Goal: Task Accomplishment & Management: Manage account settings

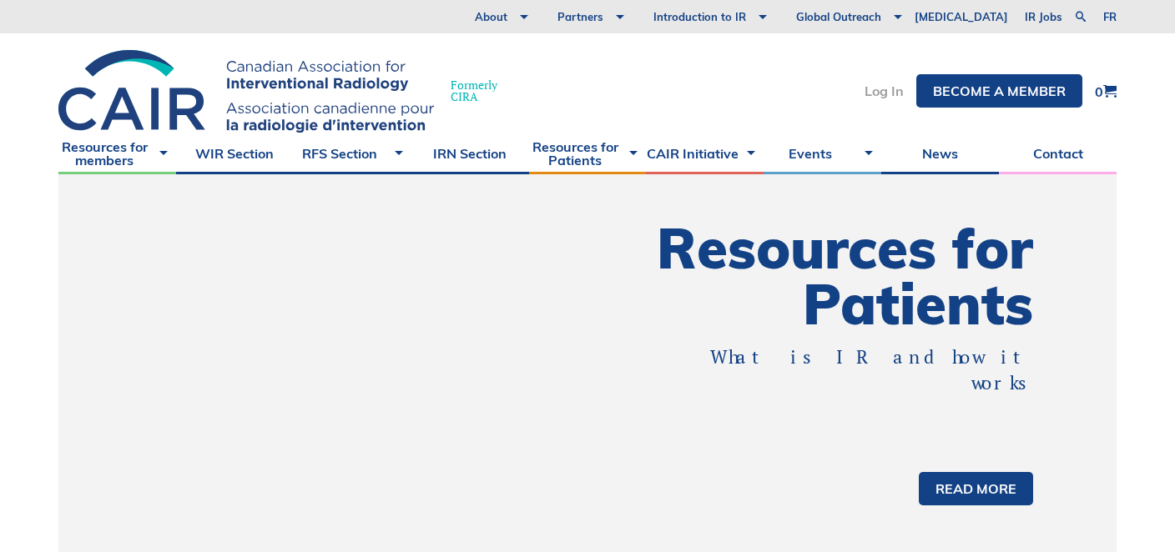
click at [872, 84] on link "Log In" at bounding box center [883, 90] width 39 height 13
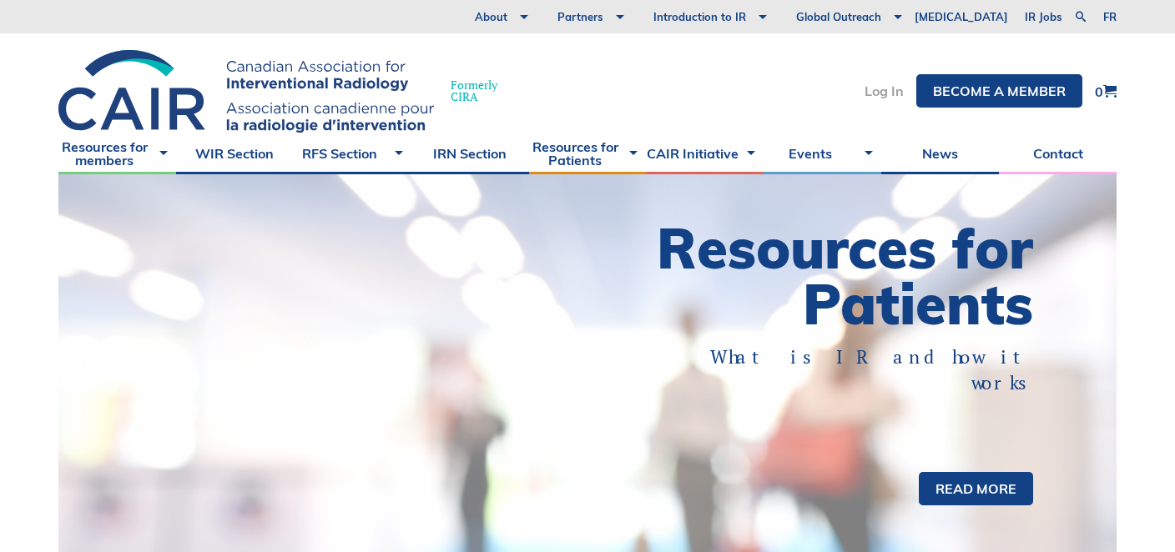
click at [888, 96] on link "Log In" at bounding box center [883, 90] width 39 height 13
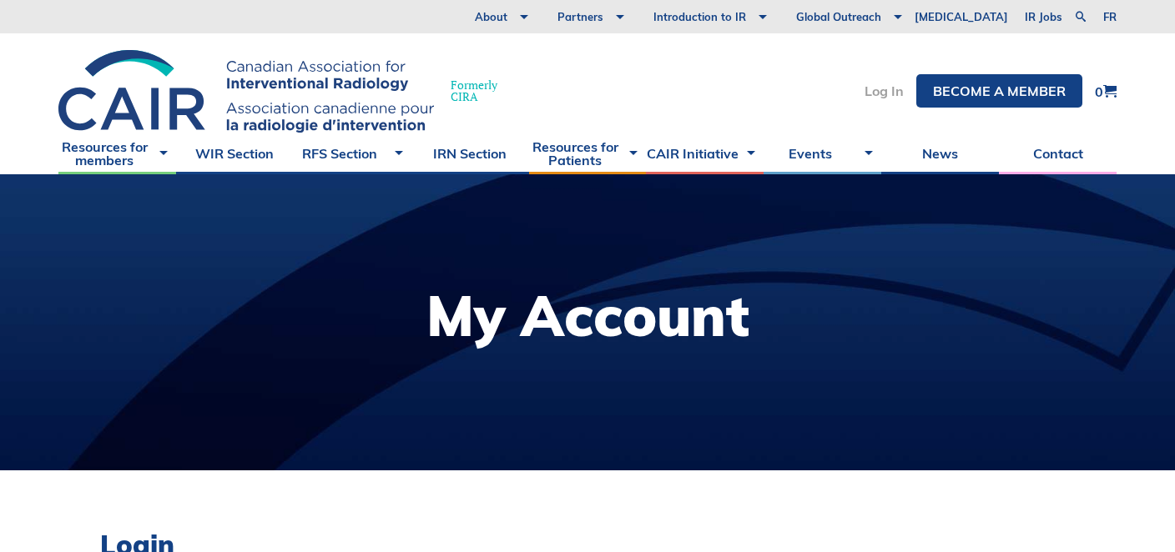
type input "christopherdawilks@gmail.com"
click at [886, 94] on link "Log In" at bounding box center [883, 90] width 39 height 13
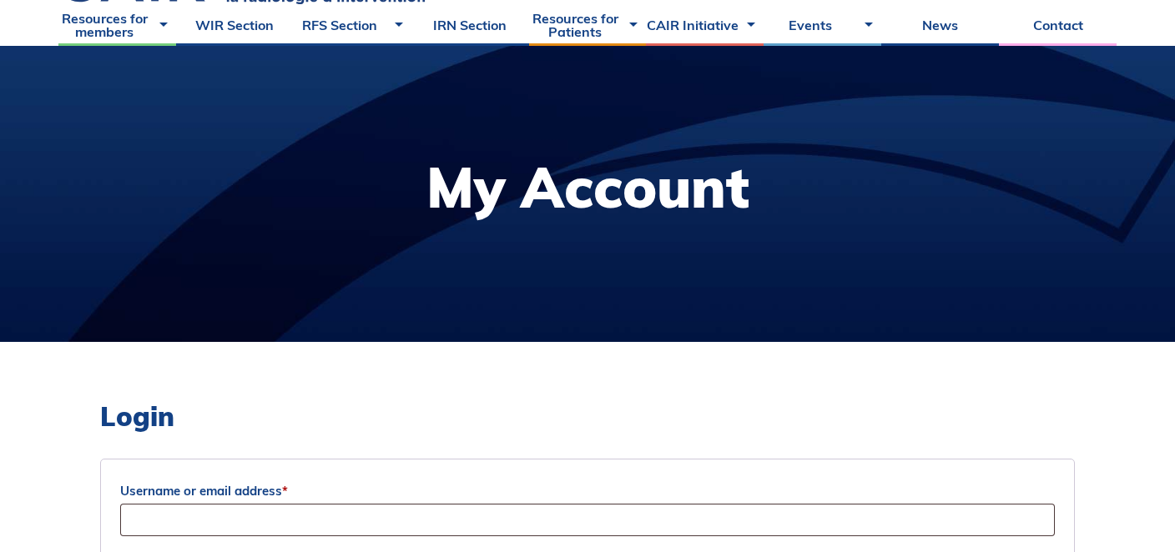
scroll to position [326, 0]
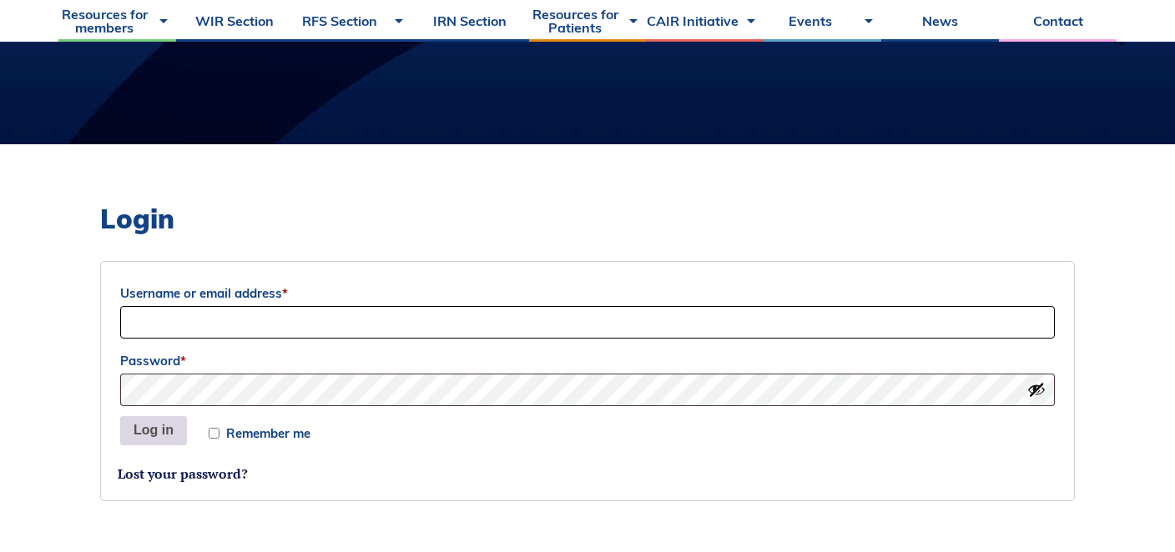
type input "[EMAIL_ADDRESS][DOMAIN_NAME]"
click at [146, 435] on button "Log in" at bounding box center [153, 431] width 67 height 30
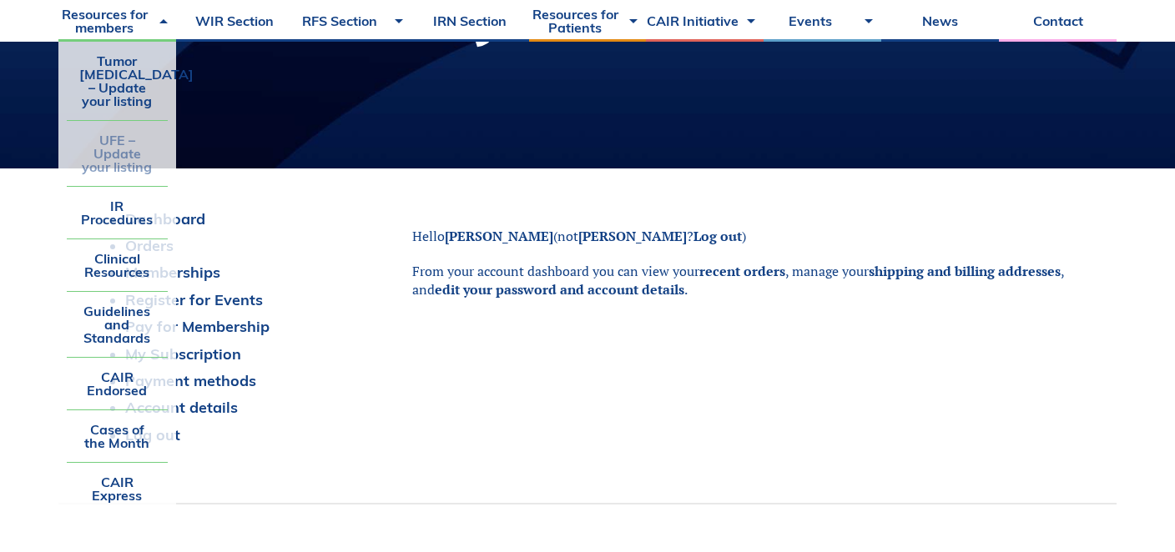
scroll to position [315, 0]
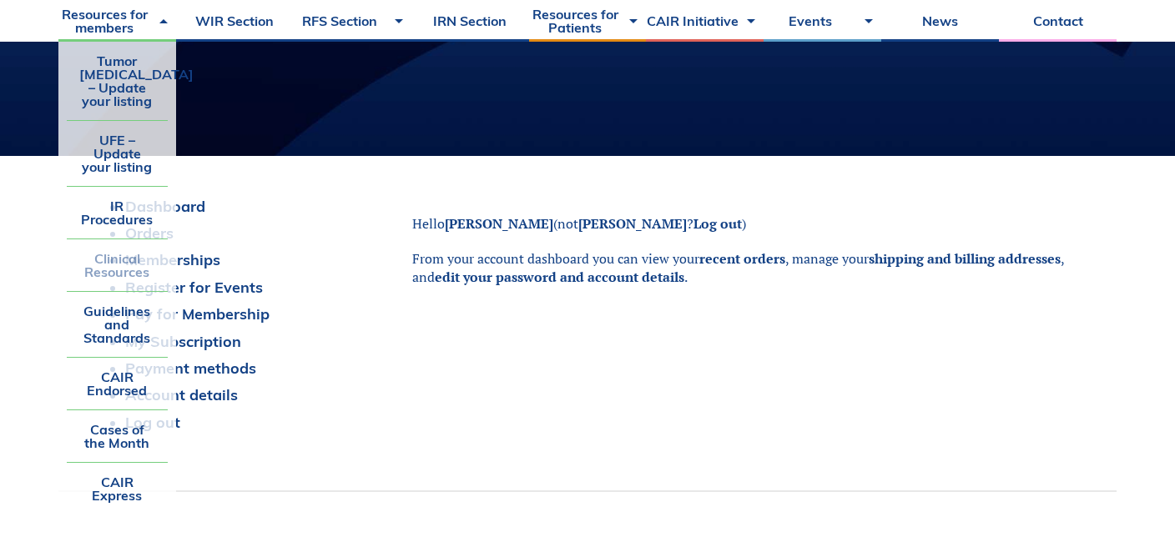
click at [108, 261] on link "Clinical Resources" at bounding box center [117, 265] width 101 height 52
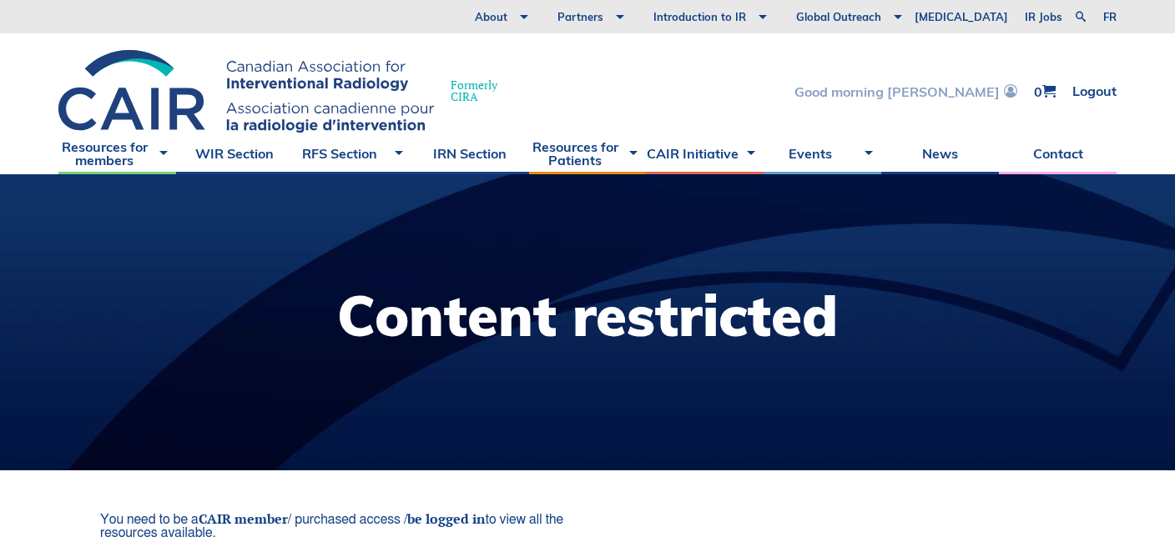
click at [960, 86] on link "Good morning Christopher" at bounding box center [905, 91] width 223 height 14
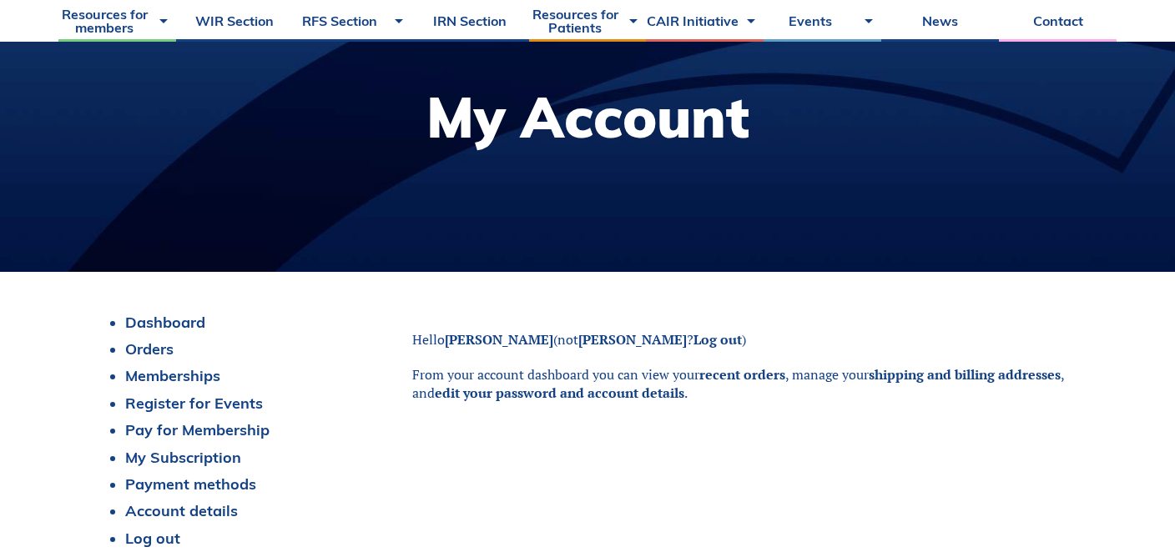
scroll to position [203, 0]
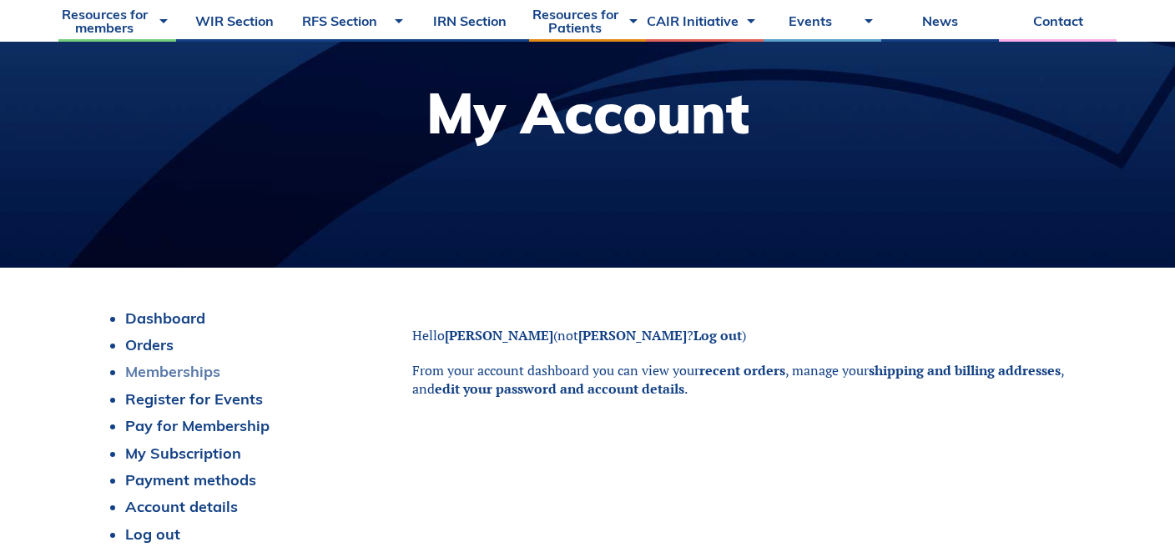
click at [162, 372] on link "Memberships" at bounding box center [172, 371] width 95 height 19
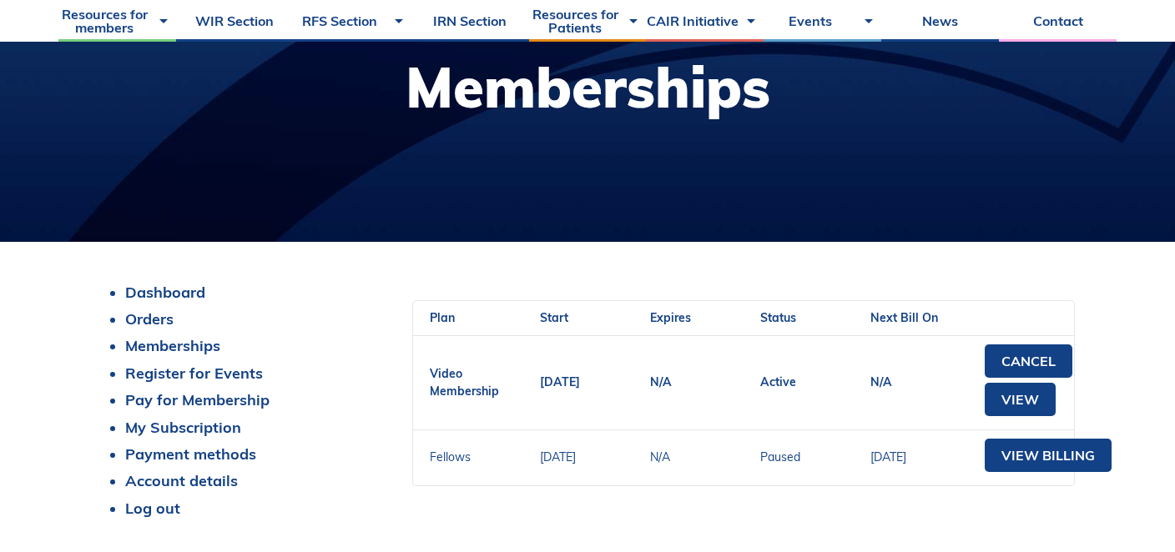
scroll to position [264, 0]
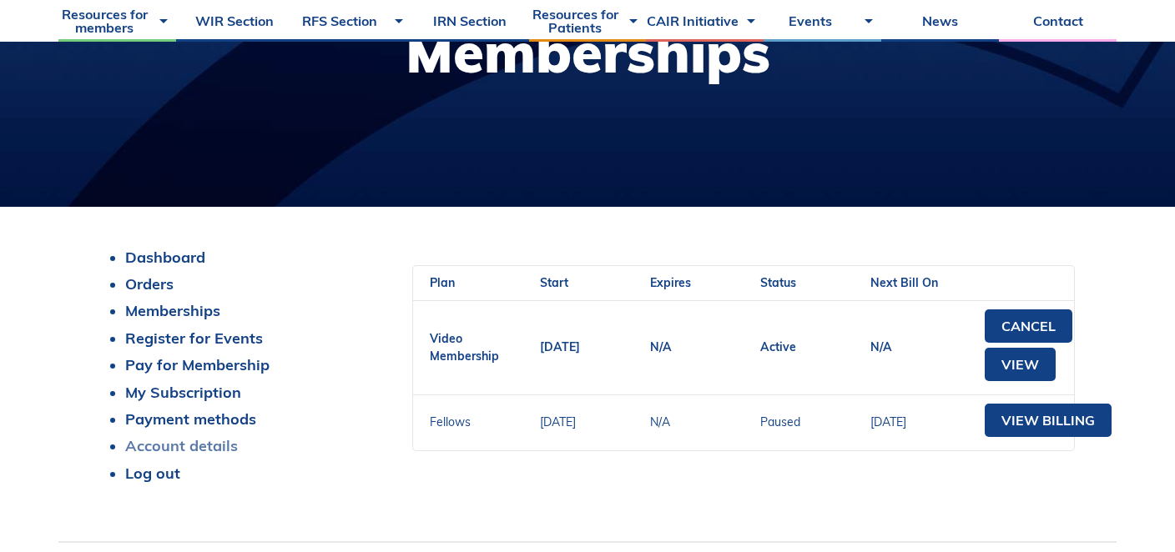
click at [167, 446] on link "Account details" at bounding box center [181, 445] width 113 height 19
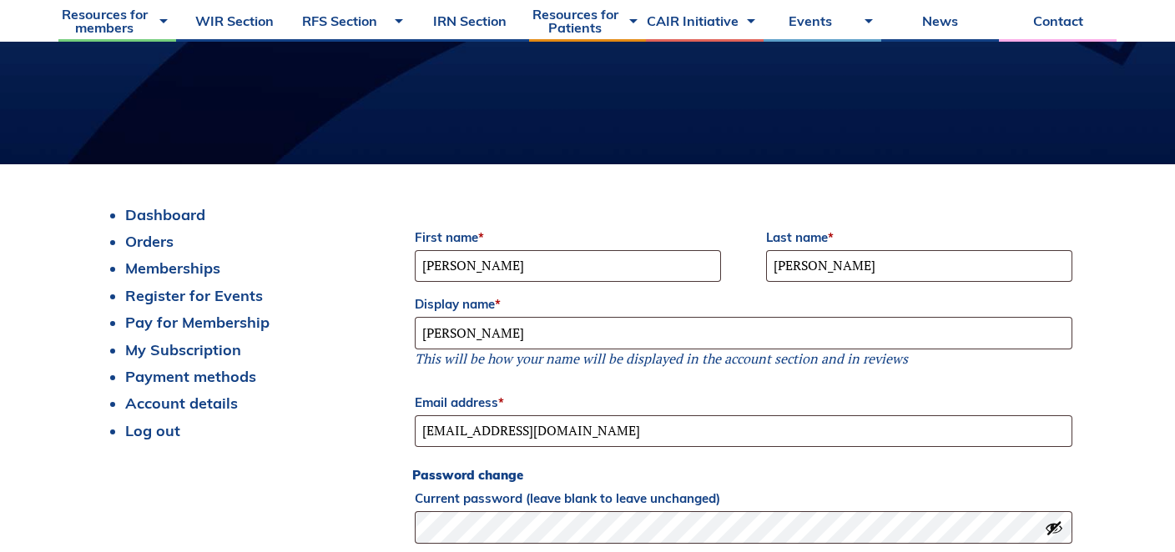
scroll to position [307, 0]
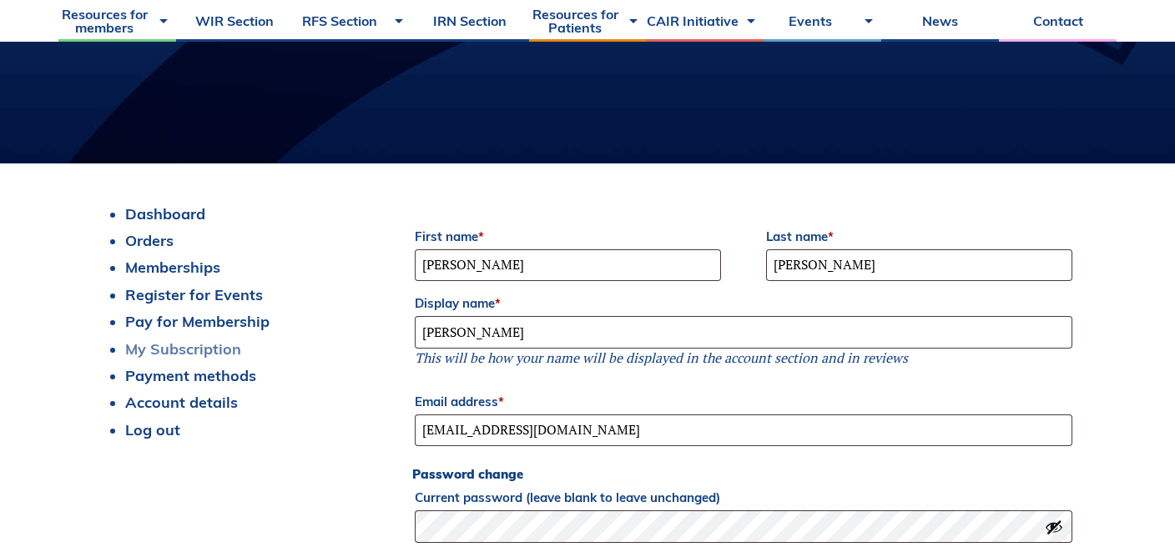
click at [189, 345] on link "My Subscription" at bounding box center [183, 349] width 116 height 19
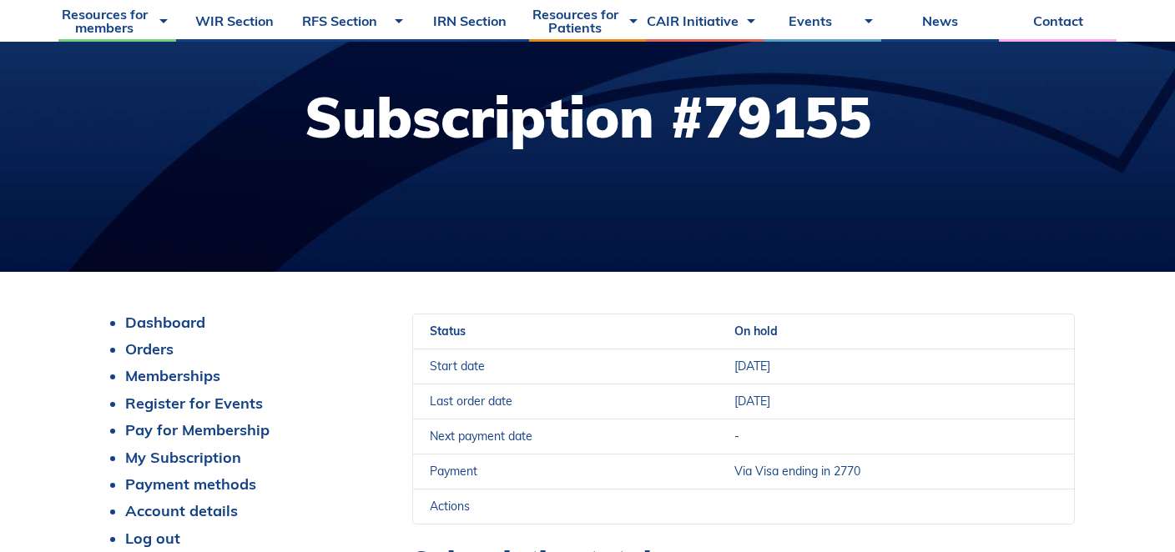
scroll to position [286, 0]
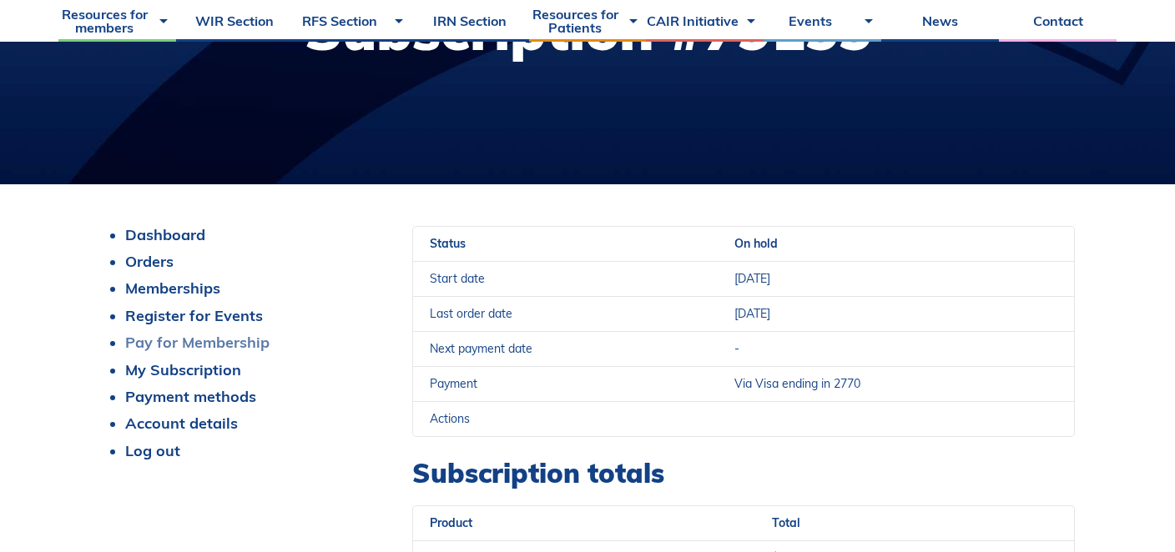
click at [176, 345] on link "Pay for Membership" at bounding box center [197, 342] width 144 height 19
